Goal: Use online tool/utility: Utilize a website feature to perform a specific function

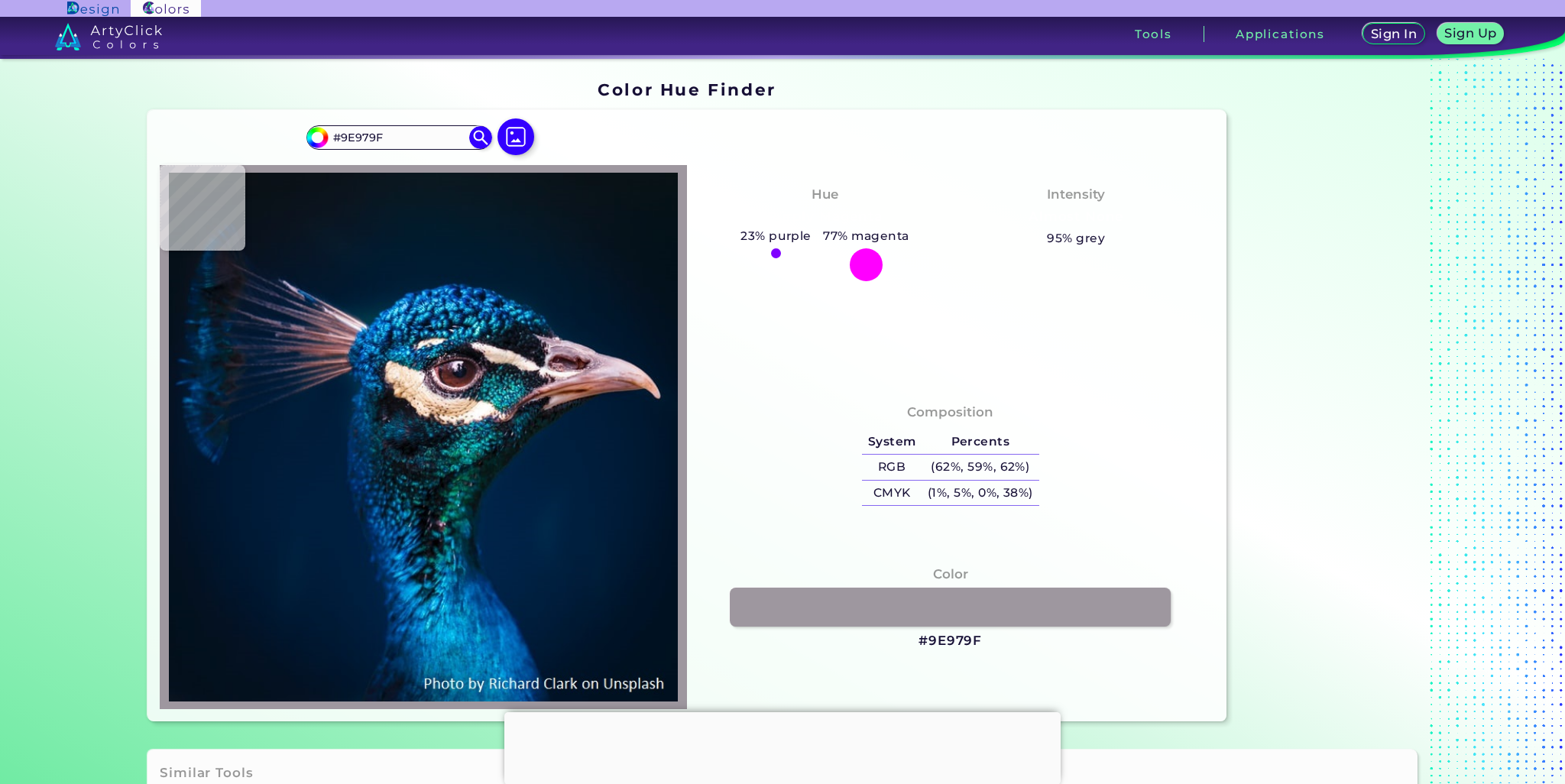
type input "#aca5ac"
type input "#ACA5AC"
type input "#cfc9d1"
type input "#CFC9D1"
type input "#767c89"
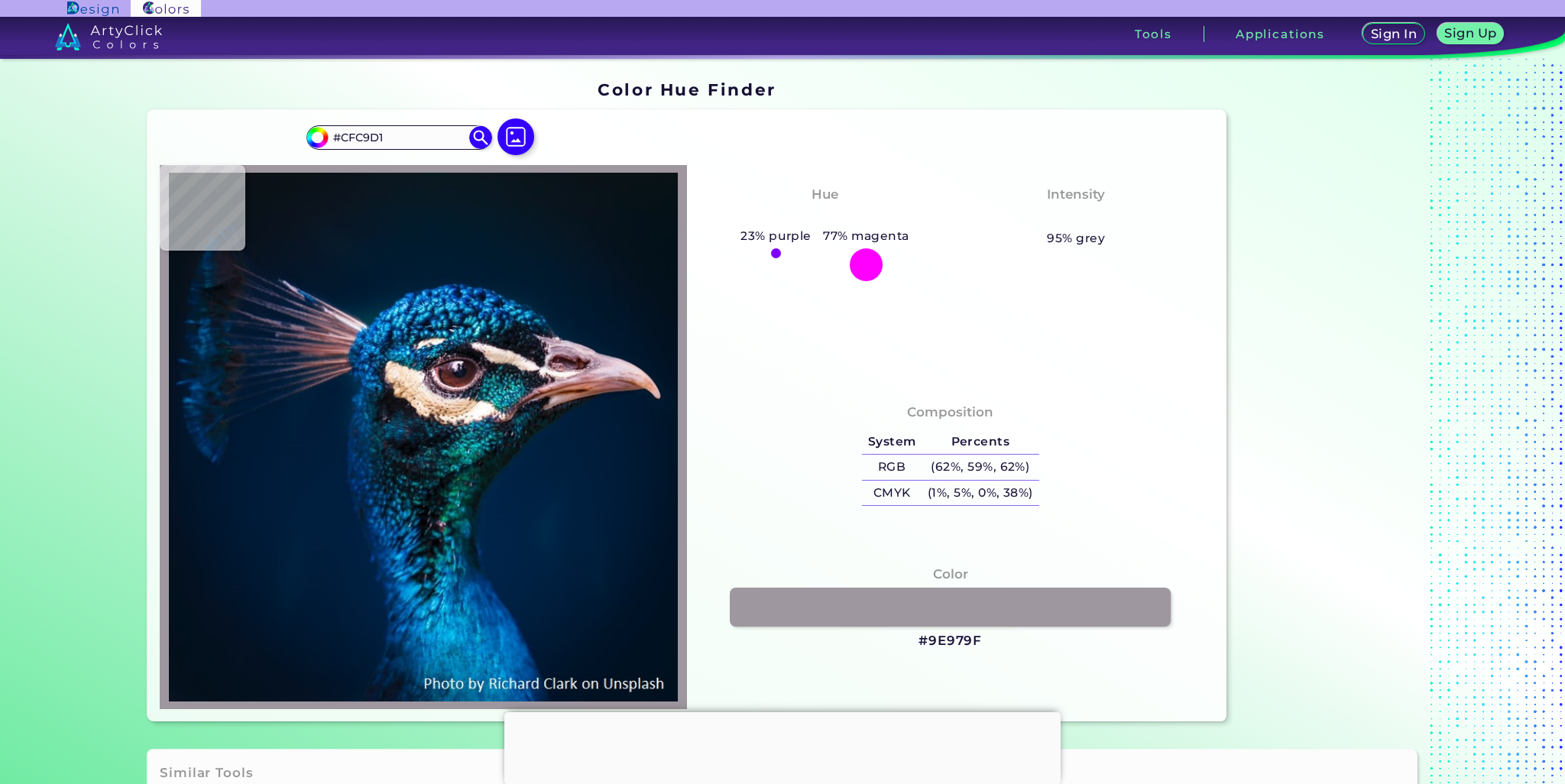
type input "#767C89"
type input "#395d61"
type input "#395D61"
type input "#144043"
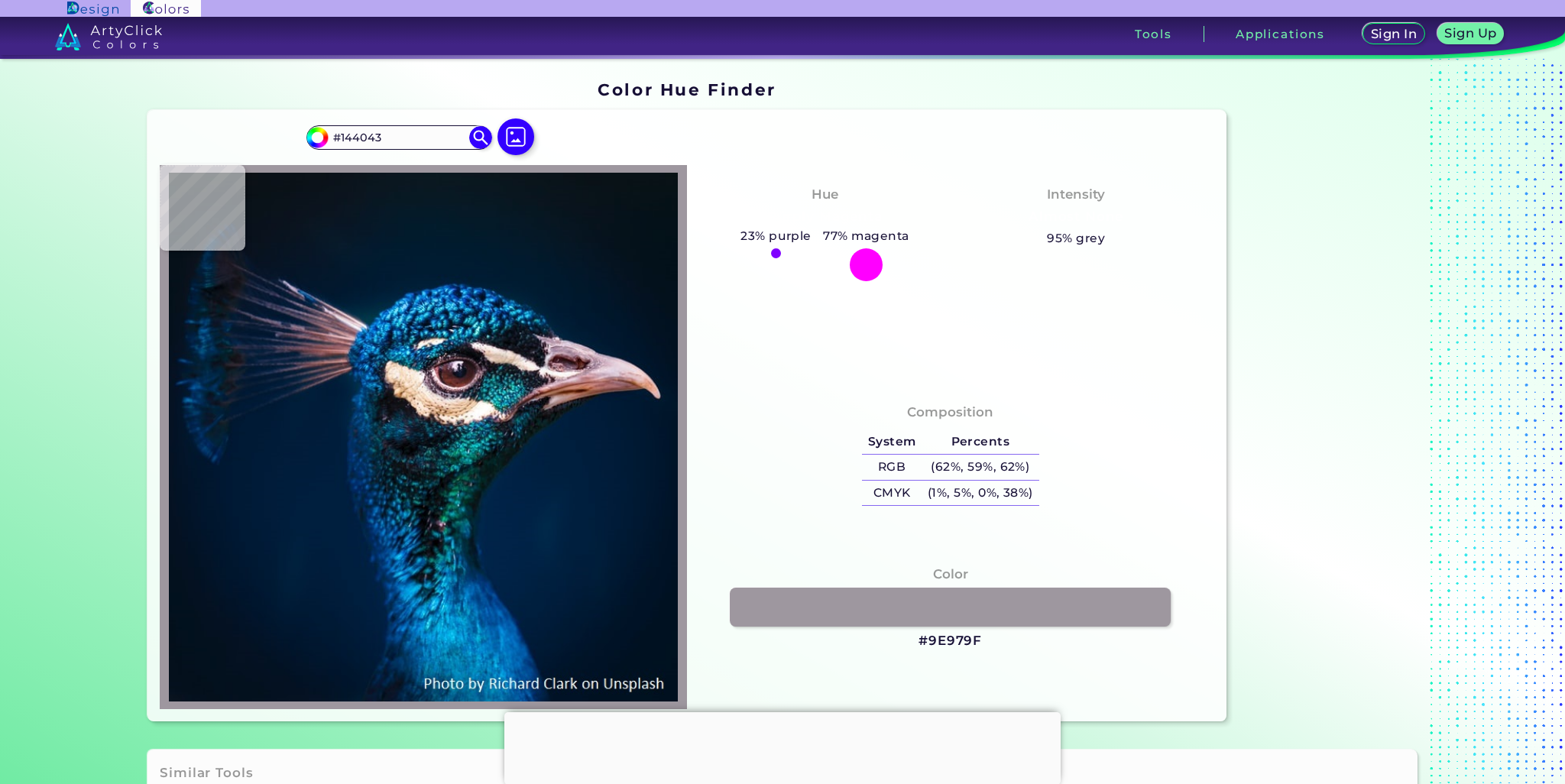
type input "#304b58"
type input "#304B58"
type input "#344357"
type input "#415167"
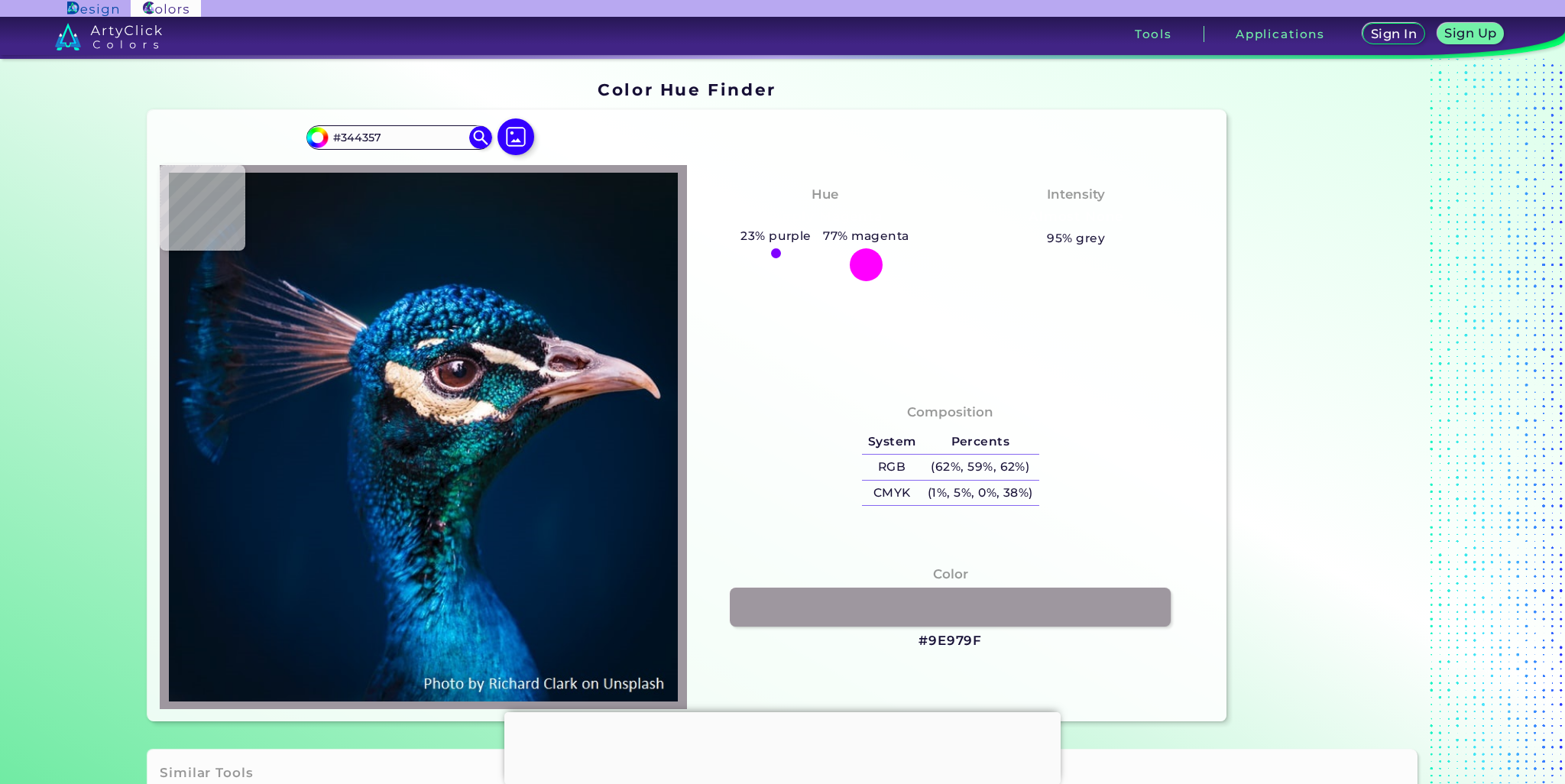
type input "#415167"
type input "#34465e"
type input "#34465E"
type input "#1e2e4b"
type input "#1E2E4B"
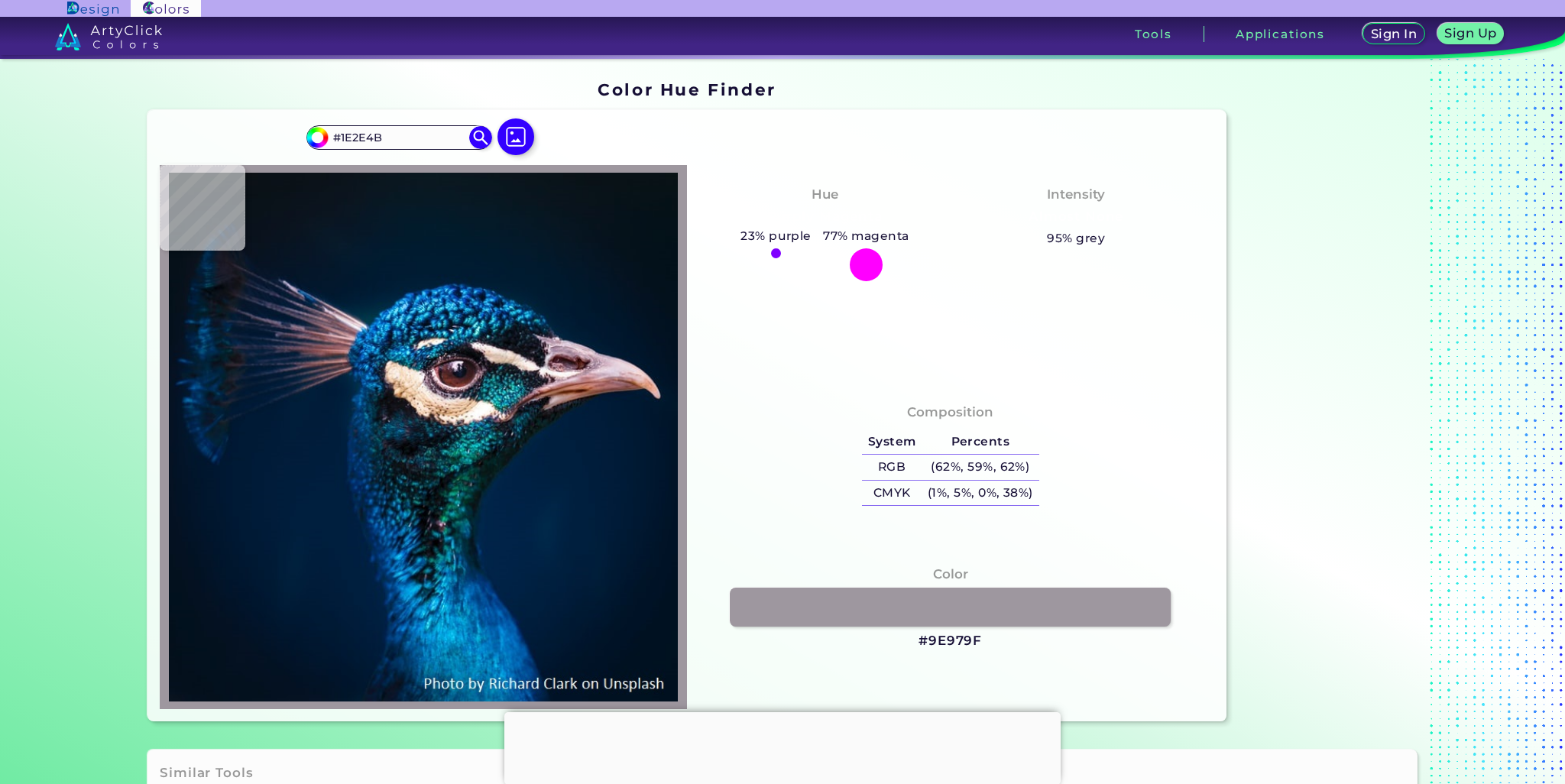
type input "#2a3a5b"
type input "#2A3A5B"
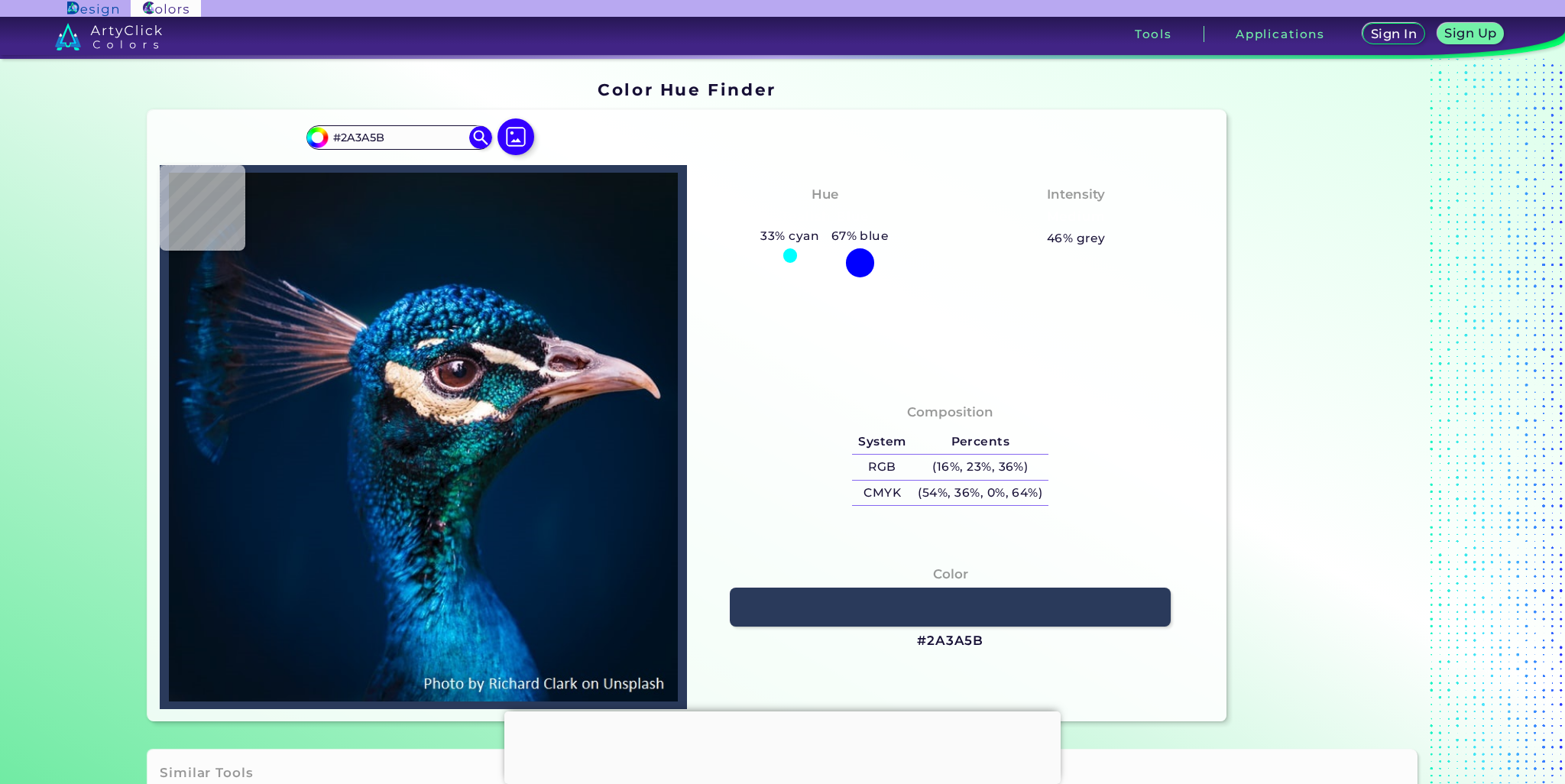
type input "#3e5476"
type input "#3E5476"
type input "#2d4f72"
type input "#2D4F72"
type input "#24698c"
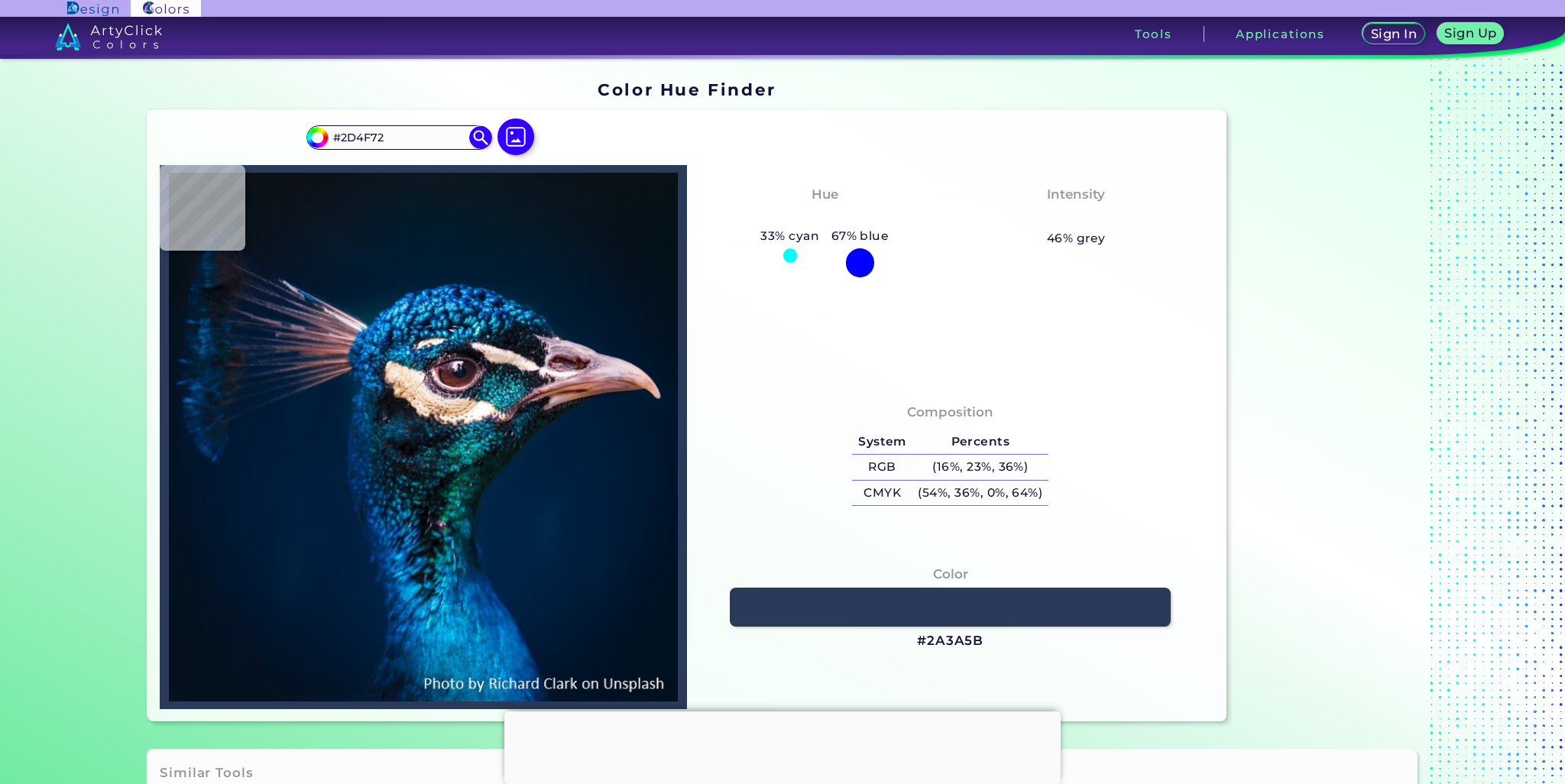
type input "#24698C"
type input "#287e9d"
type input "#287E9D"
type input "#3089a5"
type input "#3089A5"
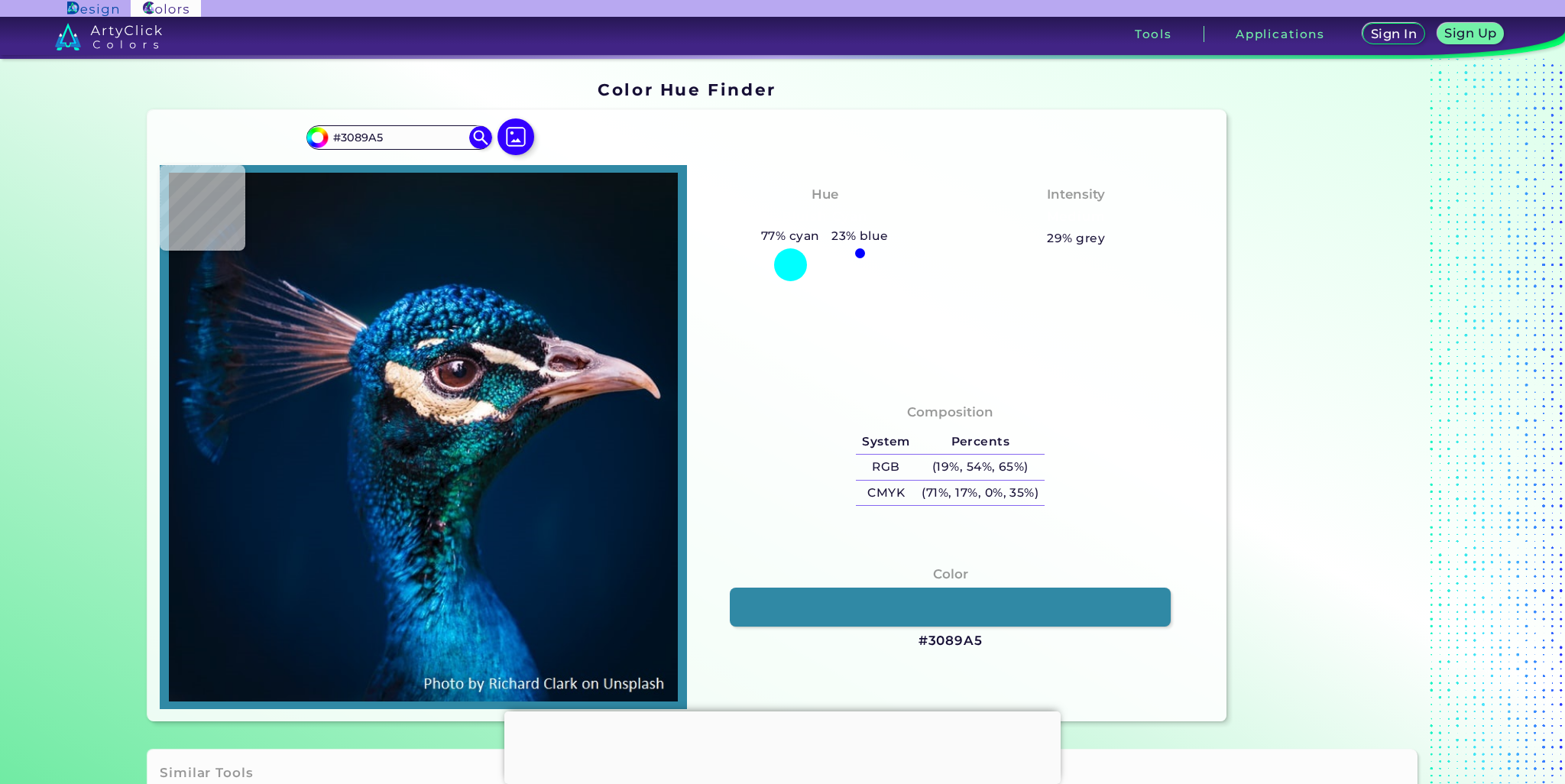
type input "#258099"
type input "#1c758e"
type input "#1C758E"
type input "#3c96b4"
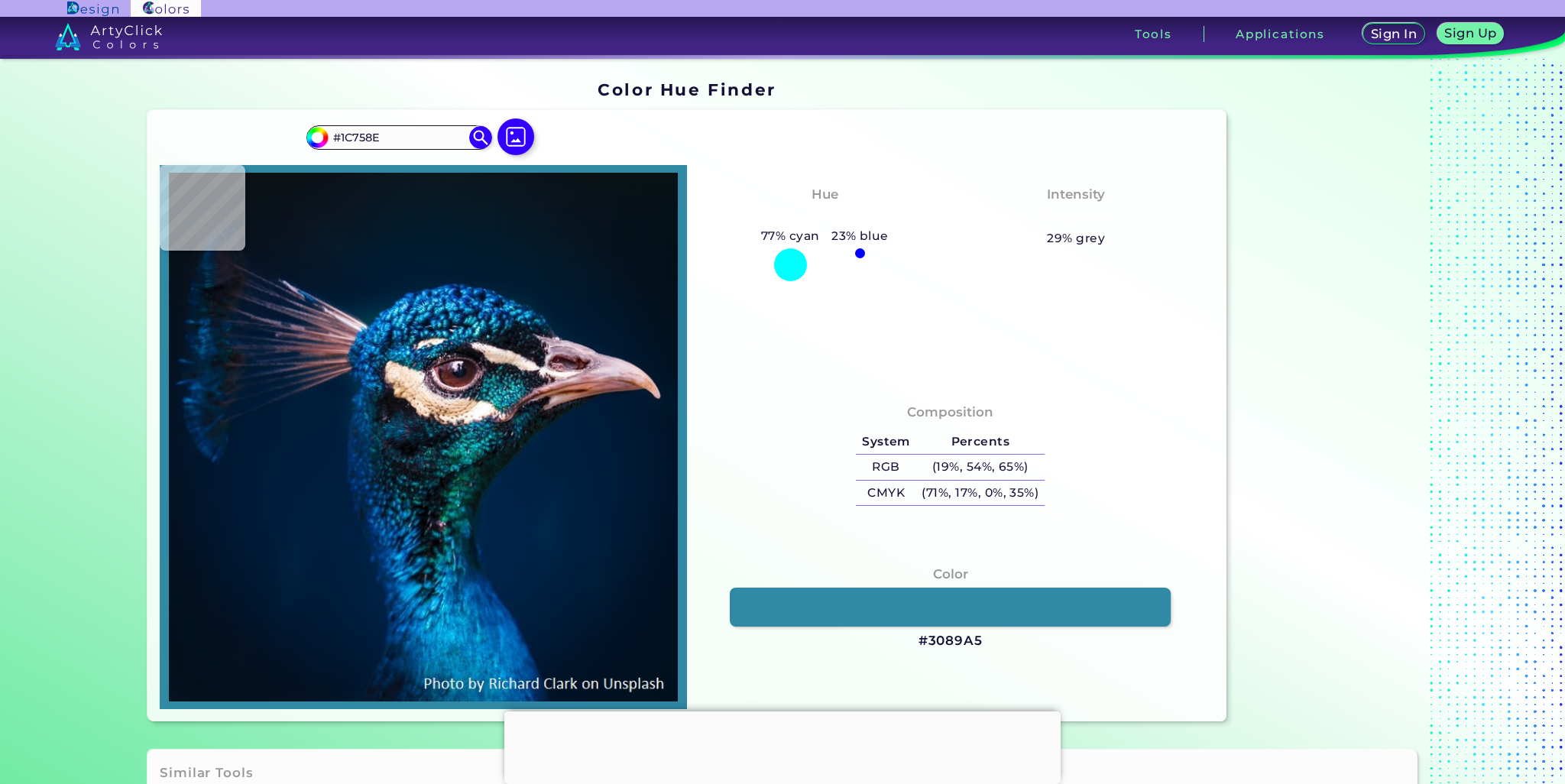
type input "#3C96B4"
type input "#0e6188"
type input "#0E6188"
type input "#044e79"
type input "#044E79"
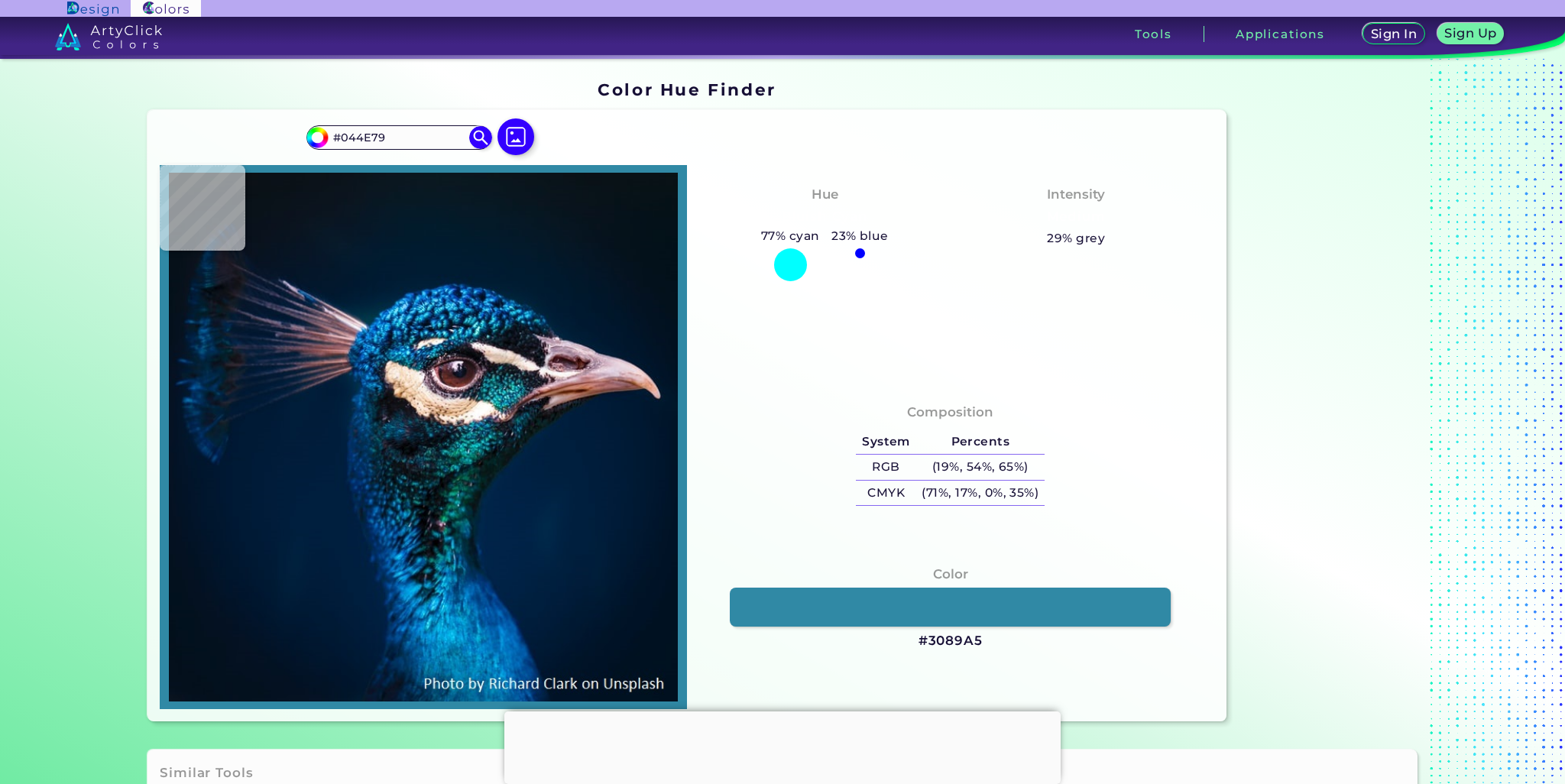
type input "#2679a5"
type input "#2679A5"
type input "#00446d"
type input "#00446D"
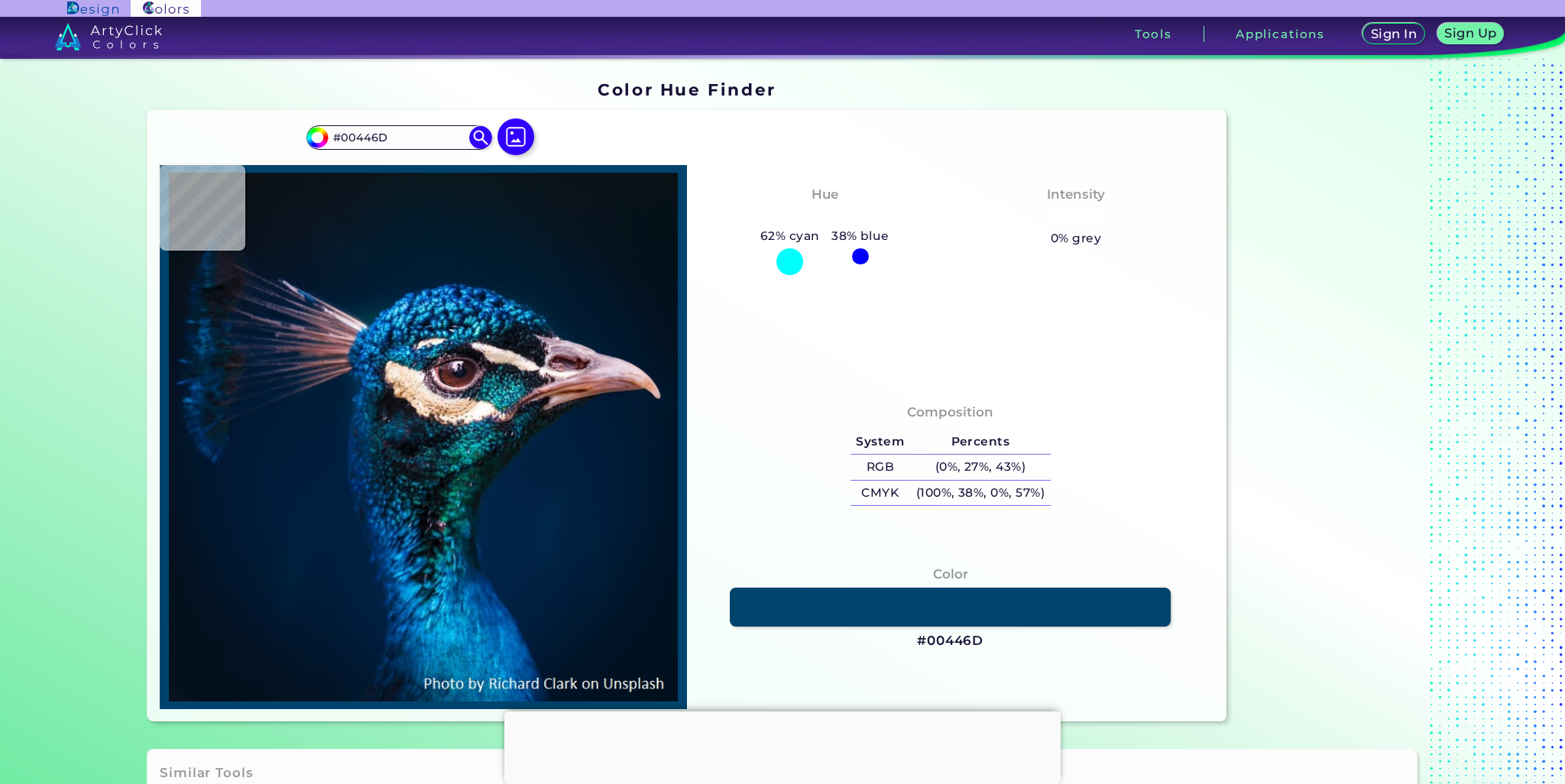
type input "#22769b"
type input "#22769B"
type input "#1c758e"
type input "#1C758E"
type input "#258099"
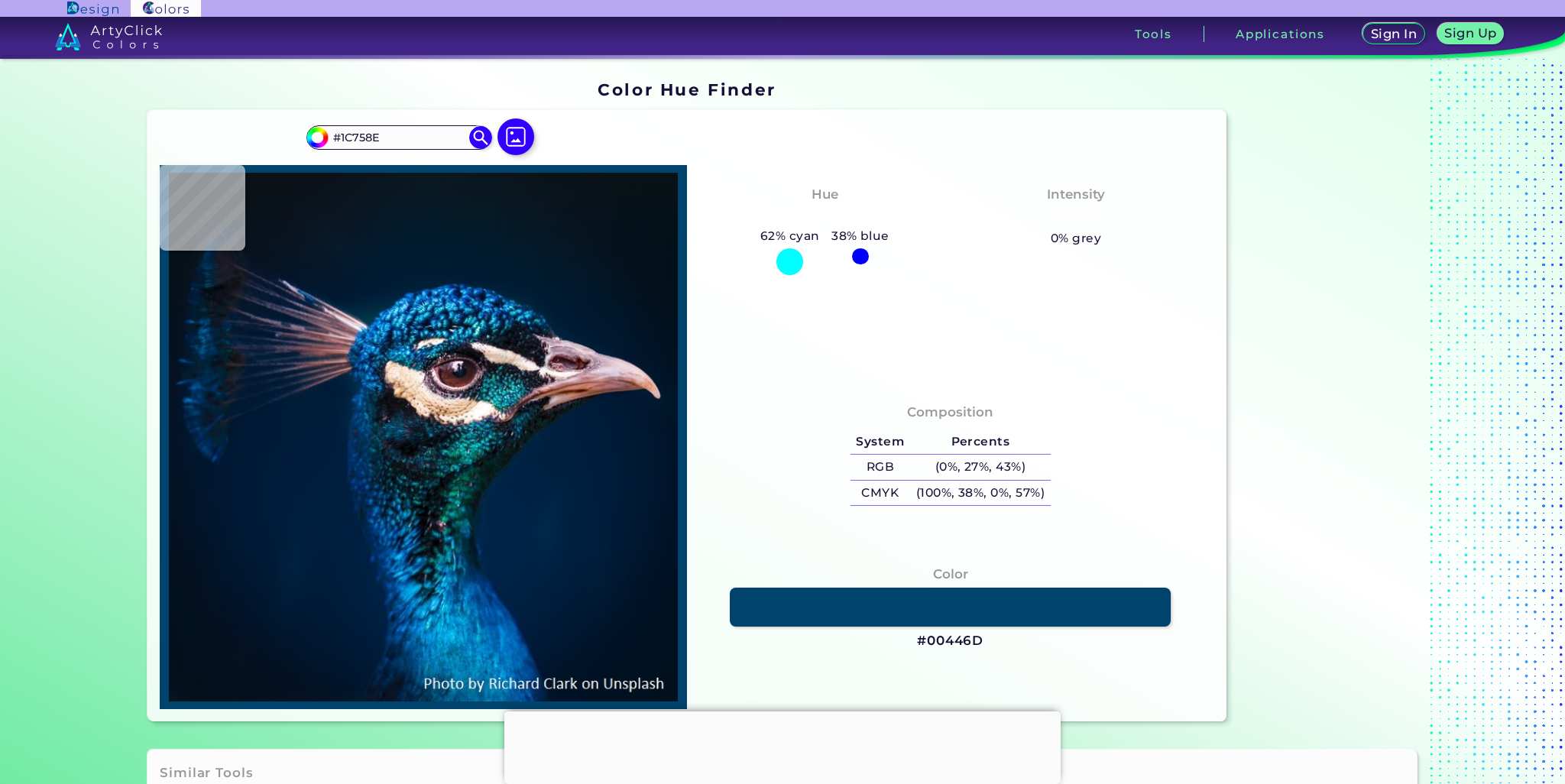
type input "#258099"
type input "#1e6e88"
type input "#1E6E88"
